Goal: Task Accomplishment & Management: Manage account settings

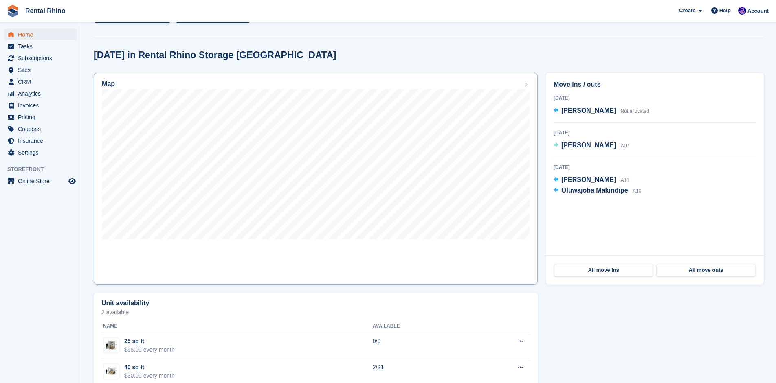
scroll to position [162, 0]
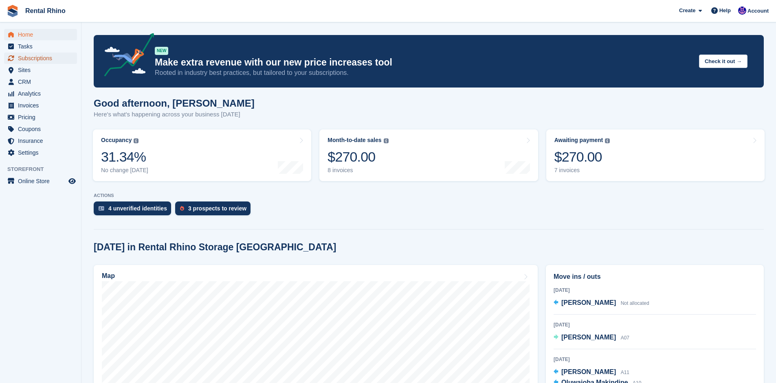
click at [46, 58] on span "Subscriptions" at bounding box center [42, 58] width 49 height 11
click at [139, 152] on div "31.34%" at bounding box center [124, 157] width 47 height 17
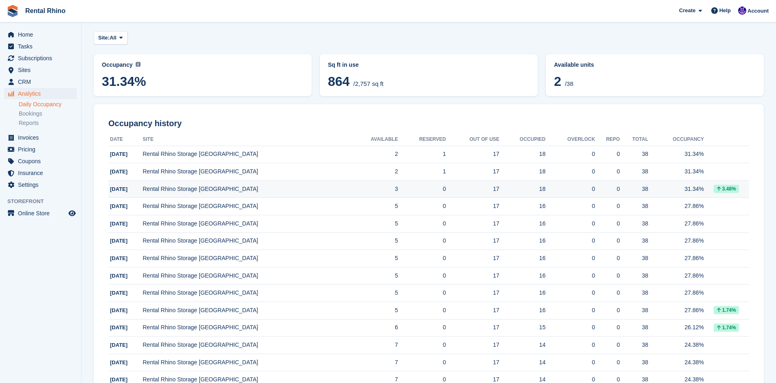
scroll to position [42, 0]
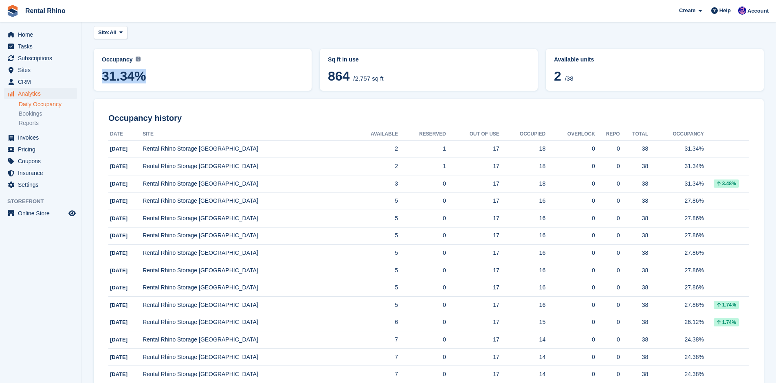
drag, startPoint x: 142, startPoint y: 76, endPoint x: 108, endPoint y: 75, distance: 34.2
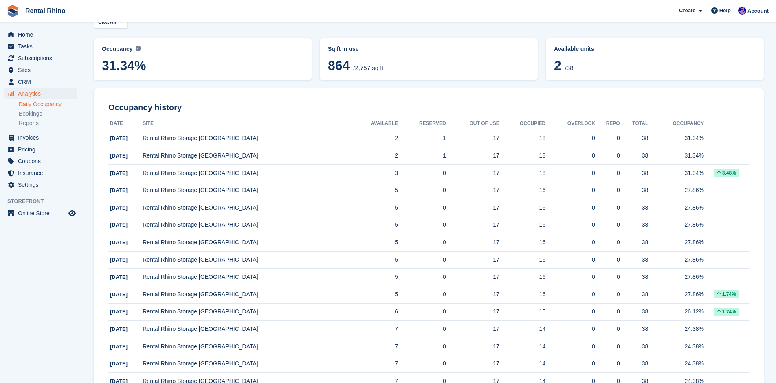
scroll to position [0, 0]
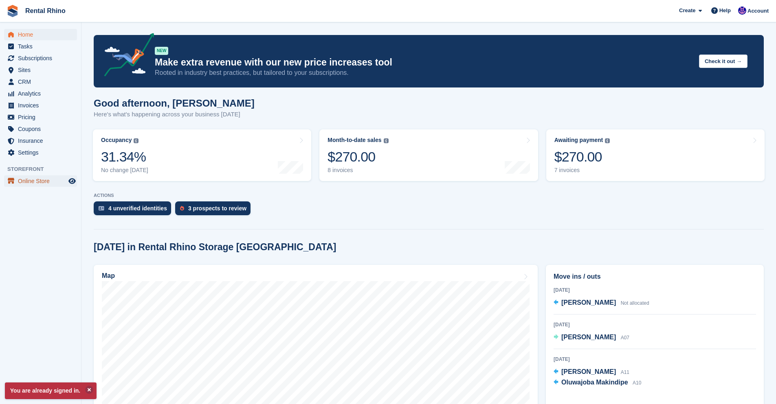
click at [33, 182] on span "Online Store" at bounding box center [42, 181] width 49 height 11
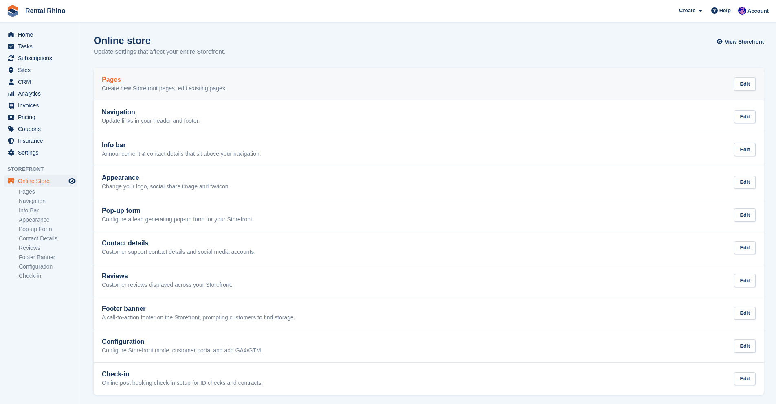
click at [181, 81] on h2 "Pages" at bounding box center [164, 79] width 125 height 7
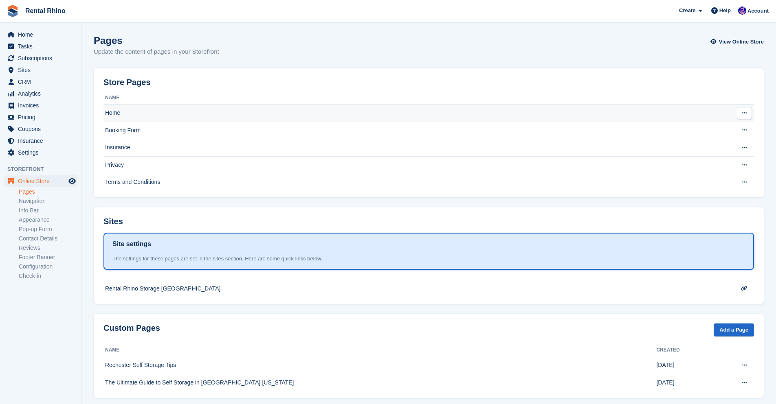
click at [115, 114] on td "Home" at bounding box center [412, 114] width 618 height 18
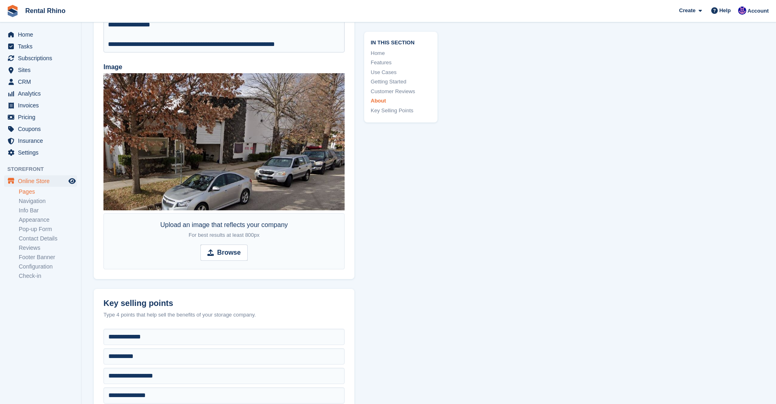
scroll to position [3228, 0]
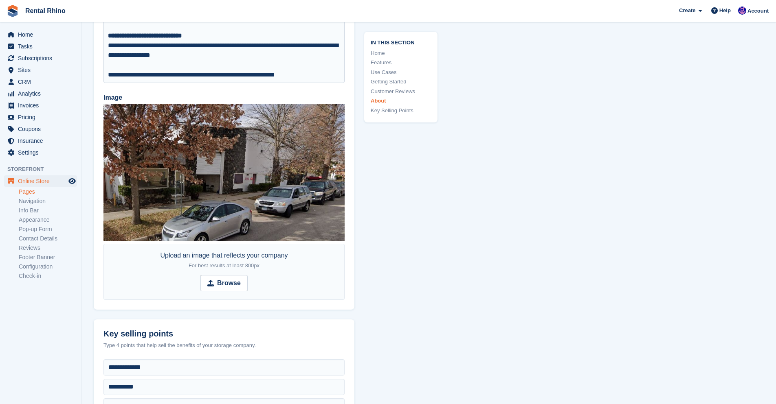
click at [233, 176] on img at bounding box center [223, 172] width 241 height 137
click at [250, 208] on img at bounding box center [223, 172] width 241 height 137
drag, startPoint x: 513, startPoint y: 255, endPoint x: 486, endPoint y: 255, distance: 27.3
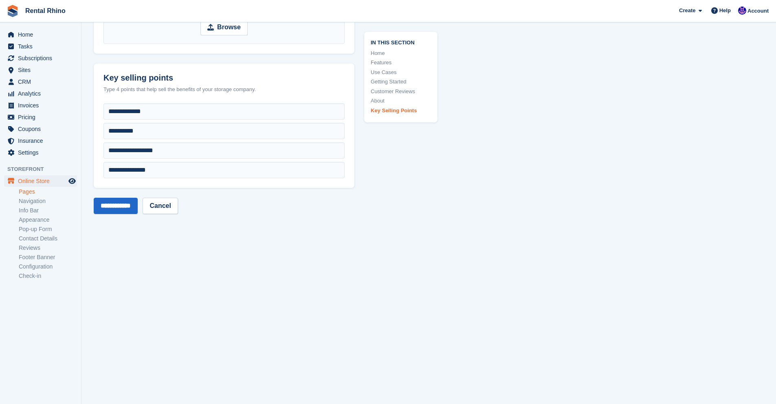
scroll to position [3516, 0]
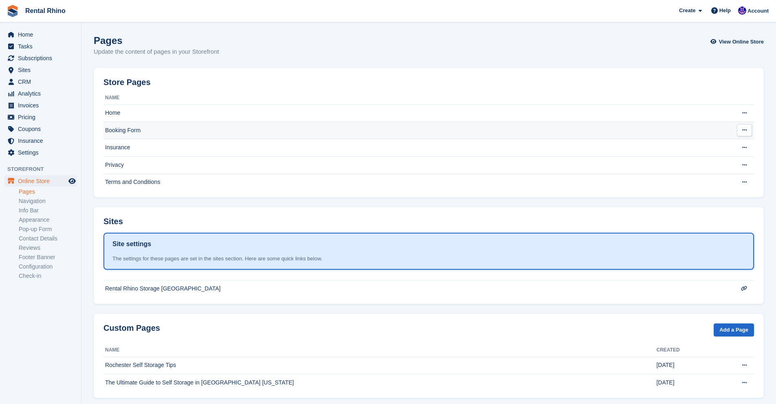
click at [130, 129] on td "Booking Form" at bounding box center [412, 131] width 618 height 18
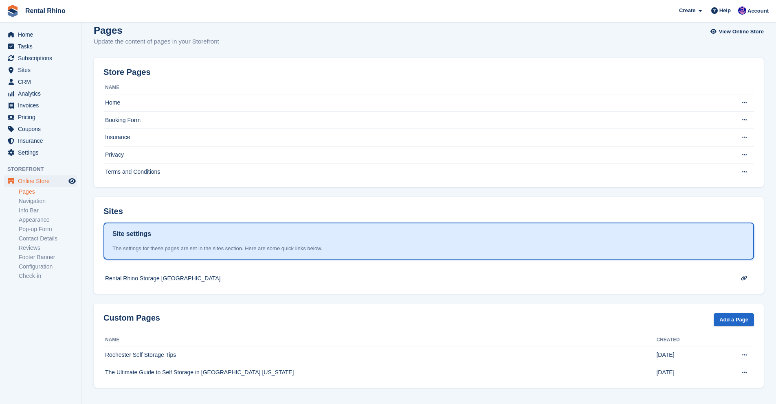
scroll to position [11, 0]
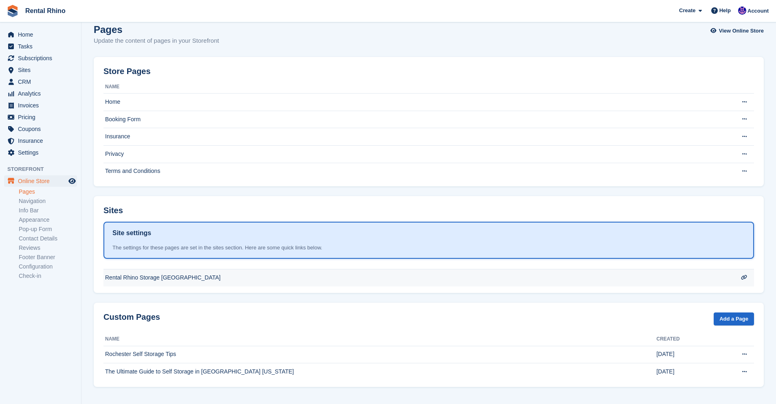
click at [166, 111] on td "Rental Rhino Storage [GEOGRAPHIC_DATA]" at bounding box center [412, 103] width 618 height 18
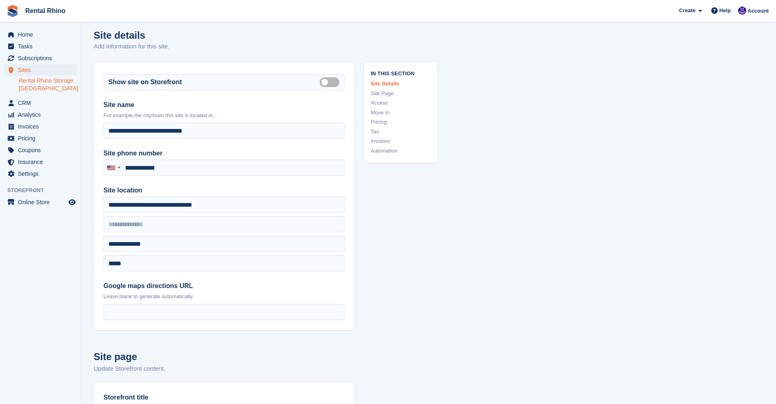
type input "**********"
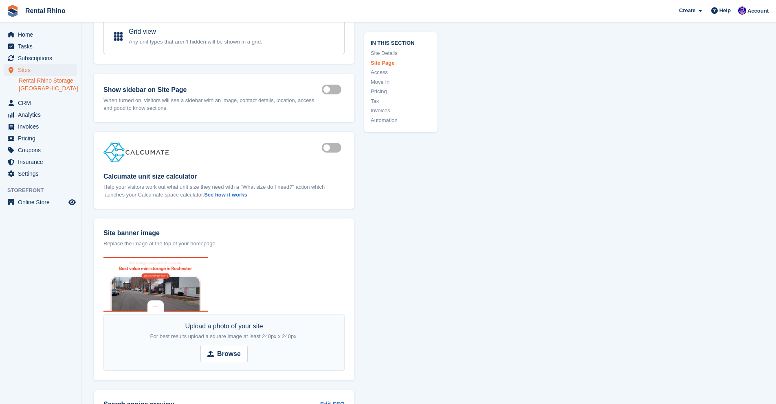
scroll to position [813, 0]
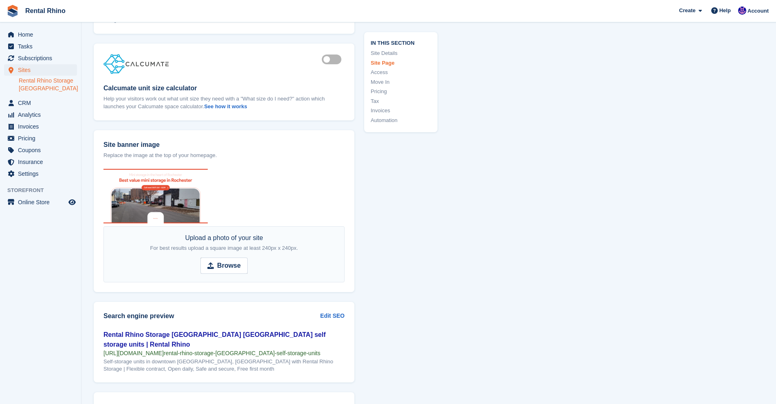
click at [165, 187] on img at bounding box center [155, 196] width 104 height 55
click at [242, 268] on span "Browse" at bounding box center [223, 266] width 47 height 16
click at [242, 268] on input "Browse" at bounding box center [223, 266] width 47 height 16
type input "**********"
click at [195, 264] on span "Front of Building.jpg" at bounding box center [199, 266] width 72 height 16
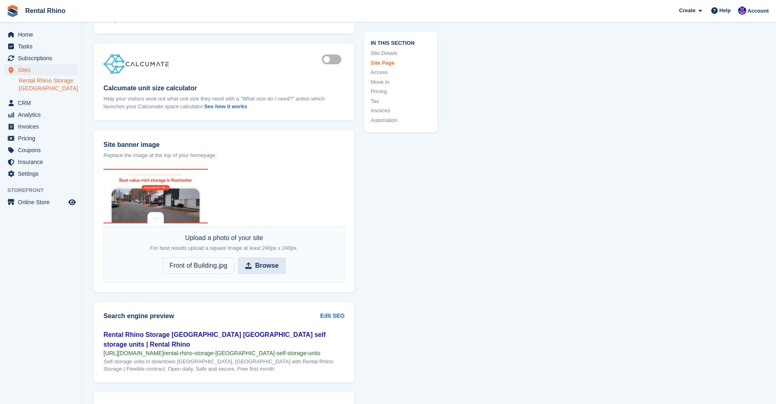
click at [195, 264] on input "Browse Front of Building.jpg" at bounding box center [224, 266] width 123 height 16
click at [169, 187] on img at bounding box center [155, 196] width 104 height 55
click at [187, 187] on img at bounding box center [155, 196] width 104 height 55
click at [259, 187] on div "Upload a photo of your site For best results upload a square image at least 240…" at bounding box center [223, 226] width 241 height 114
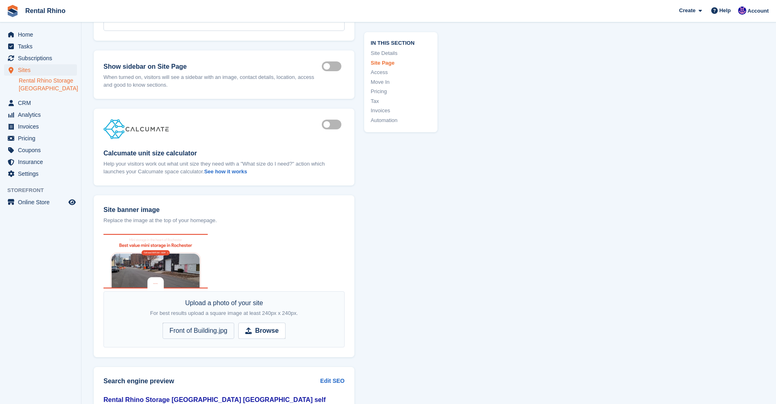
scroll to position [779, 0]
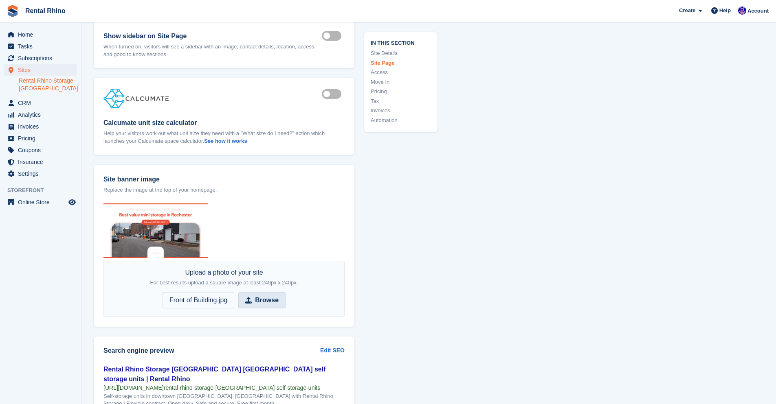
click at [258, 297] on strong "Browse" at bounding box center [267, 301] width 24 height 10
click at [258, 297] on input "Browse Front of Building.jpg" at bounding box center [224, 300] width 123 height 16
type input "**********"
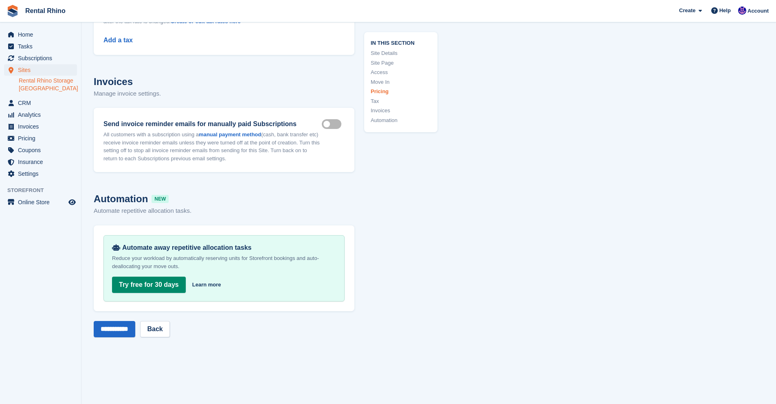
scroll to position [3111, 0]
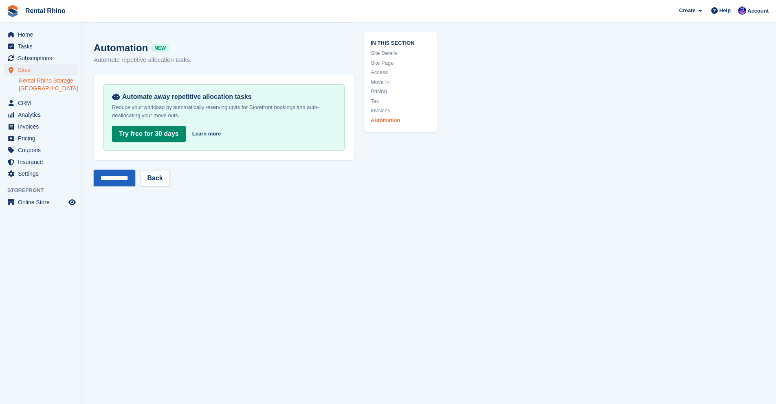
click at [122, 178] on input "**********" at bounding box center [115, 178] width 42 height 16
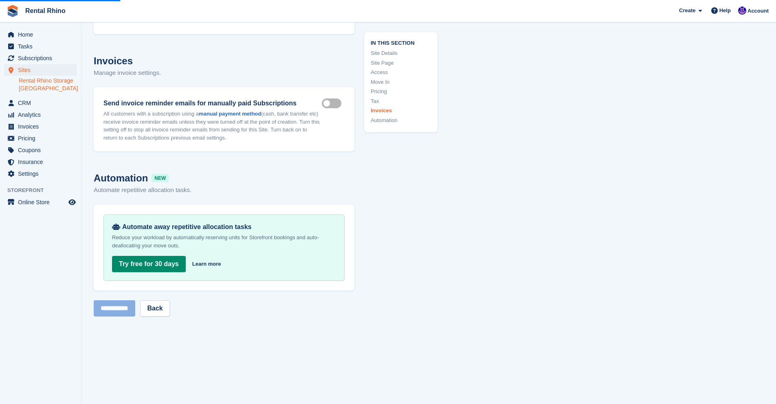
scroll to position [2986, 0]
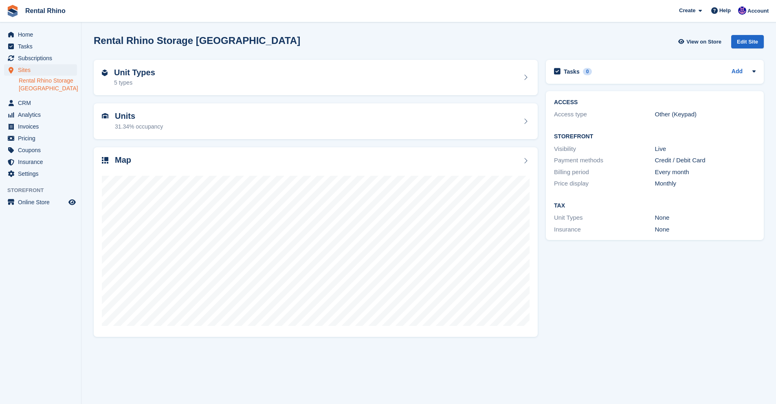
click at [265, 32] on div "Rental Rhino Storage Rochester View on Store Edit Site" at bounding box center [429, 43] width 678 height 25
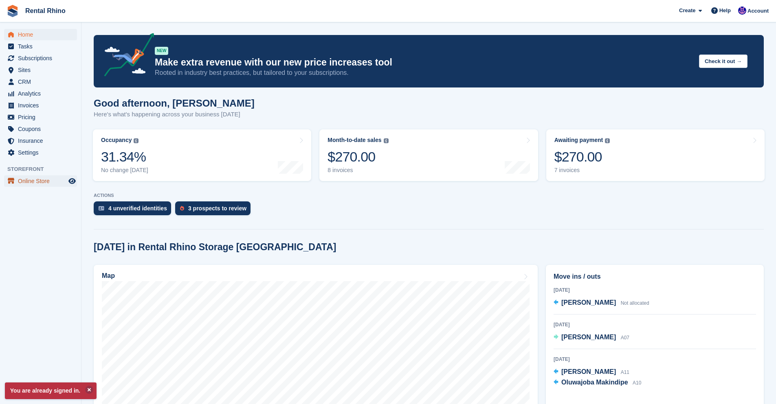
click at [13, 182] on icon "menu" at bounding box center [11, 182] width 6 height 3
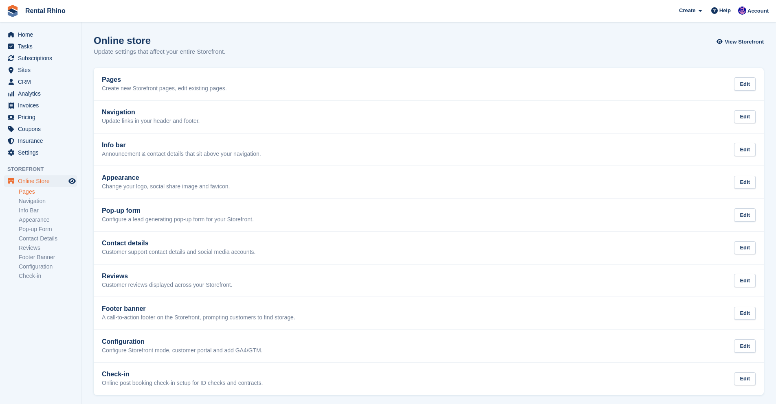
click at [33, 193] on link "Pages" at bounding box center [48, 192] width 58 height 8
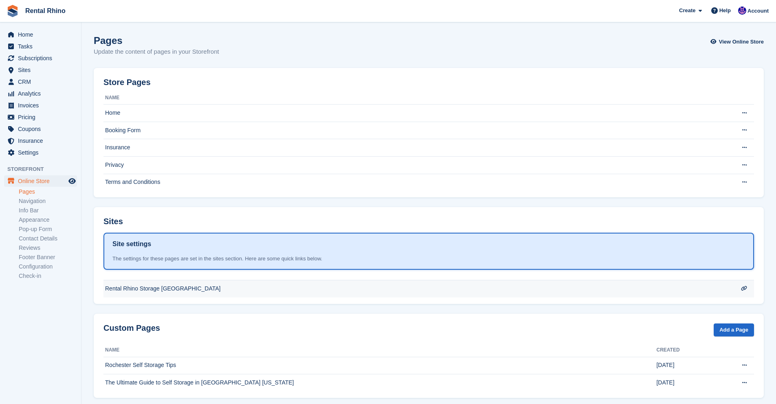
click at [673, 122] on td "Rental Rhino Storage [GEOGRAPHIC_DATA]" at bounding box center [412, 114] width 618 height 18
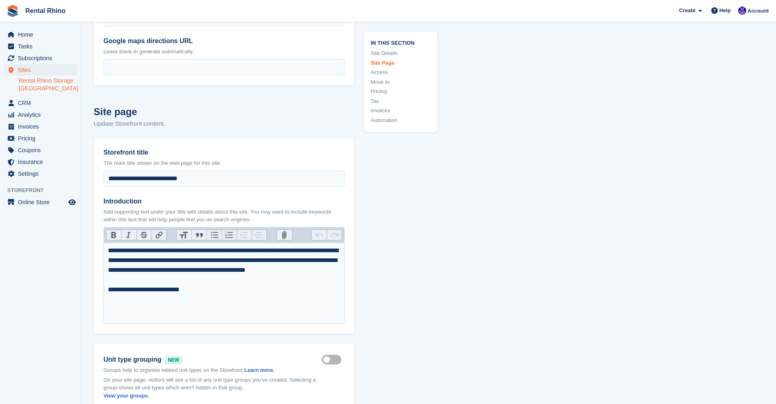
type input "**********"
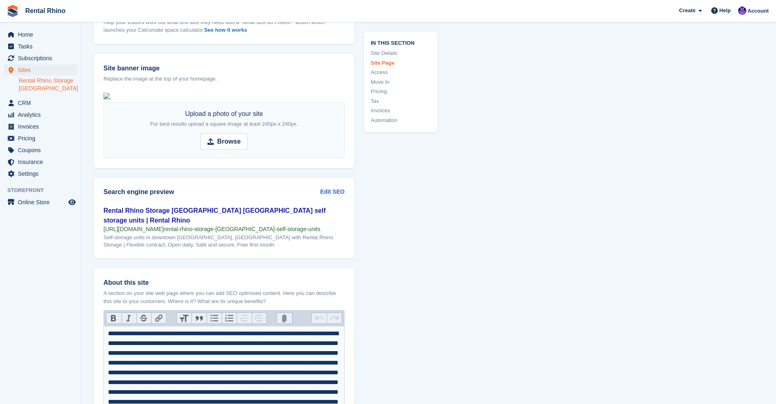
scroll to position [815, 0]
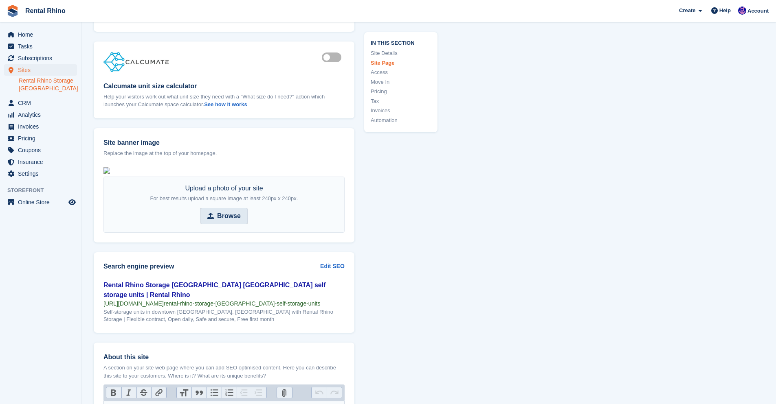
click at [237, 221] on strong "Browse" at bounding box center [229, 216] width 24 height 10
click at [237, 224] on input "Browse" at bounding box center [223, 216] width 47 height 16
type input "**********"
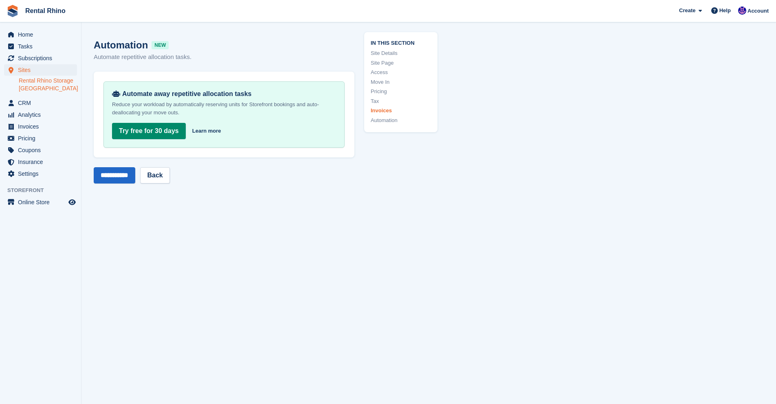
scroll to position [3099, 0]
click at [119, 184] on input "**********" at bounding box center [115, 175] width 42 height 16
